Goal: Obtain resource: Obtain resource

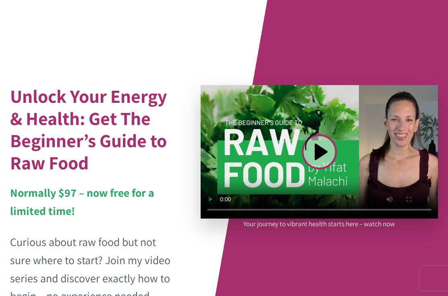
click at [319, 148] on video at bounding box center [319, 151] width 237 height 133
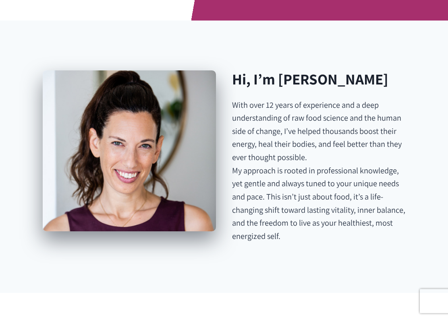
scroll to position [412, 0]
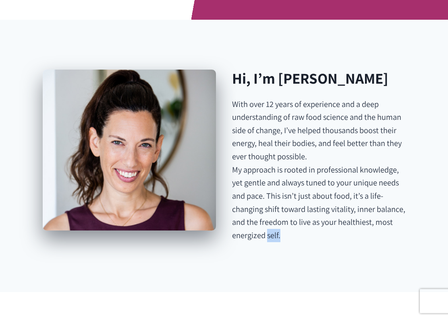
click at [376, 249] on div "Hi, I’m [PERSON_NAME] With over 12 years of experience and a deep understanding…" at bounding box center [224, 156] width 448 height 273
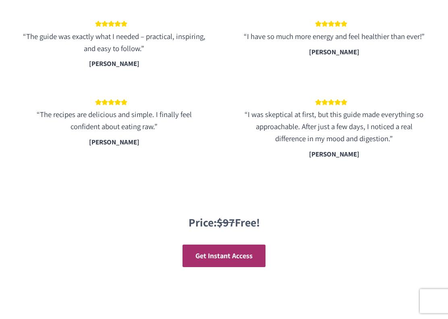
scroll to position [1462, 0]
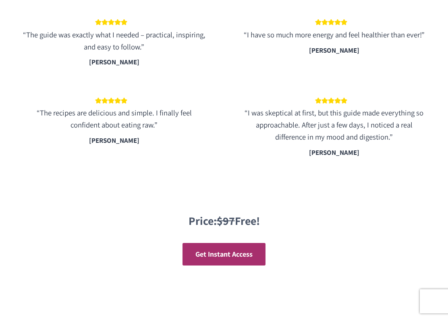
click at [431, 295] on div "Price: $97 Free! Get Instant Access" at bounding box center [224, 253] width 448 height 158
click at [437, 295] on div "Price: $97 Free! Get Instant Access" at bounding box center [224, 253] width 448 height 158
click at [434, 295] on div "Price: $97 Free! Get Instant Access" at bounding box center [224, 253] width 448 height 158
click at [435, 295] on div "Price: $97 Free! Get Instant Access" at bounding box center [224, 253] width 448 height 158
click at [434, 295] on div "Price: $97 Free! Get Instant Access" at bounding box center [224, 253] width 448 height 158
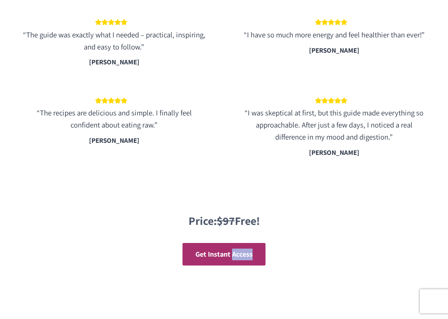
click at [431, 241] on div "Price: $97 Free! Get Instant Access" at bounding box center [224, 239] width 428 height 106
click at [436, 295] on div "Price: $97 Free! Get Instant Access" at bounding box center [224, 253] width 448 height 158
click at [435, 295] on div "Price: $97 Free! Get Instant Access" at bounding box center [224, 253] width 448 height 158
click at [432, 295] on div "Price: $97 Free! Get Instant Access" at bounding box center [224, 253] width 448 height 158
click at [434, 295] on div "Price: $97 Free! Get Instant Access" at bounding box center [224, 253] width 448 height 158
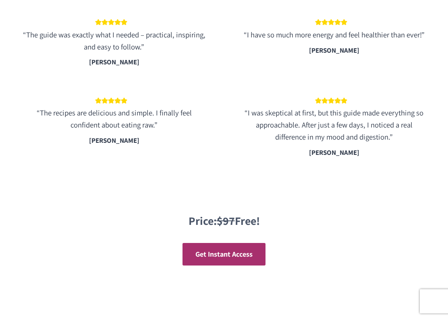
click at [434, 295] on div "Price: $97 Free! Get Instant Access" at bounding box center [224, 253] width 448 height 158
click at [428, 294] on div "Price: $97 Free! Get Instant Access" at bounding box center [224, 253] width 448 height 158
click at [429, 294] on div "Price: $97 Free! Get Instant Access" at bounding box center [224, 253] width 448 height 158
click at [431, 292] on div "Price: $97 Free! Get Instant Access" at bounding box center [224, 253] width 448 height 158
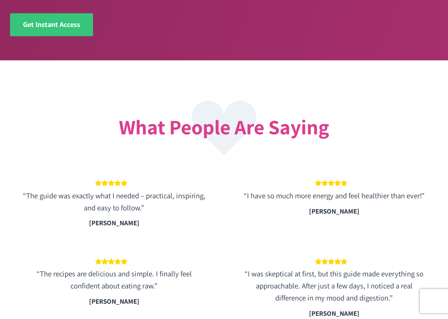
scroll to position [1301, 0]
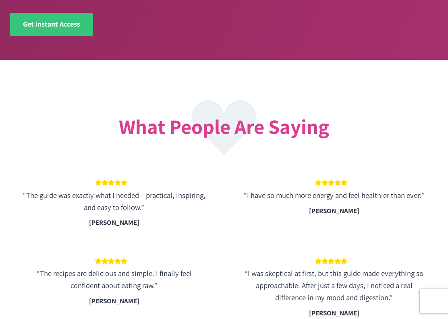
click at [433, 295] on div "“I was skeptical at first, but this guide made everything so approachable. Afte…" at bounding box center [333, 288] width 201 height 78
click at [431, 295] on div "“I was skeptical at first, but this guide made everything so approachable. Afte…" at bounding box center [333, 288] width 201 height 78
click at [434, 295] on div "“I was skeptical at first, but this guide made everything so approachable. Afte…" at bounding box center [333, 288] width 201 height 78
click at [437, 295] on li "“I was skeptical at first, but this guide made everything so approachable. Afte…" at bounding box center [334, 288] width 208 height 78
click at [435, 295] on li "“I was skeptical at first, but this guide made everything so approachable. Afte…" at bounding box center [334, 288] width 208 height 78
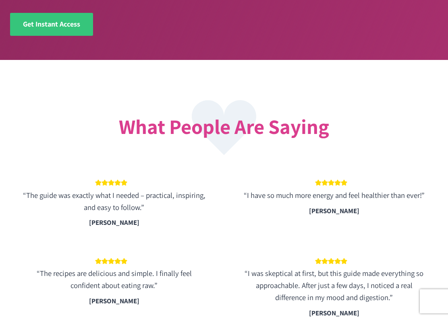
click at [433, 292] on div "“I was skeptical at first, but this guide made everything so approachable. Afte…" at bounding box center [333, 288] width 201 height 78
click at [431, 294] on div "“I was skeptical at first, but this guide made everything so approachable. Afte…" at bounding box center [333, 288] width 201 height 78
click at [435, 287] on li "“I was skeptical at first, but this guide made everything so approachable. Afte…" at bounding box center [334, 288] width 208 height 78
click at [434, 295] on div "“I was skeptical at first, but this guide made everything so approachable. Afte…" at bounding box center [333, 288] width 201 height 78
click at [431, 295] on div "“I was skeptical at first, but this guide made everything so approachable. Afte…" at bounding box center [333, 288] width 201 height 78
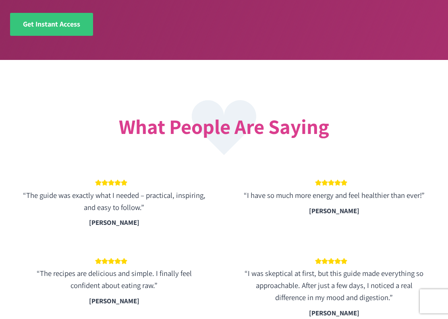
click at [432, 295] on div "“I was skeptical at first, but this guide made everything so approachable. Afte…" at bounding box center [333, 288] width 201 height 78
click at [433, 288] on div "“I was skeptical at first, but this guide made everything so approachable. Afte…" at bounding box center [333, 288] width 201 height 78
click at [433, 295] on div "“I was skeptical at first, but this guide made everything so approachable. Afte…" at bounding box center [333, 288] width 201 height 78
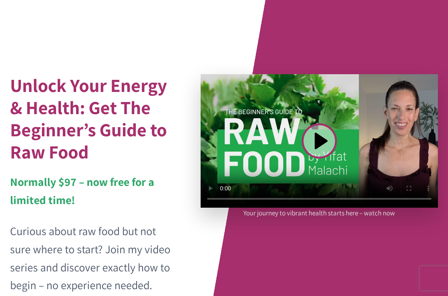
scroll to position [0, 0]
